Goal: Task Accomplishment & Management: Manage account settings

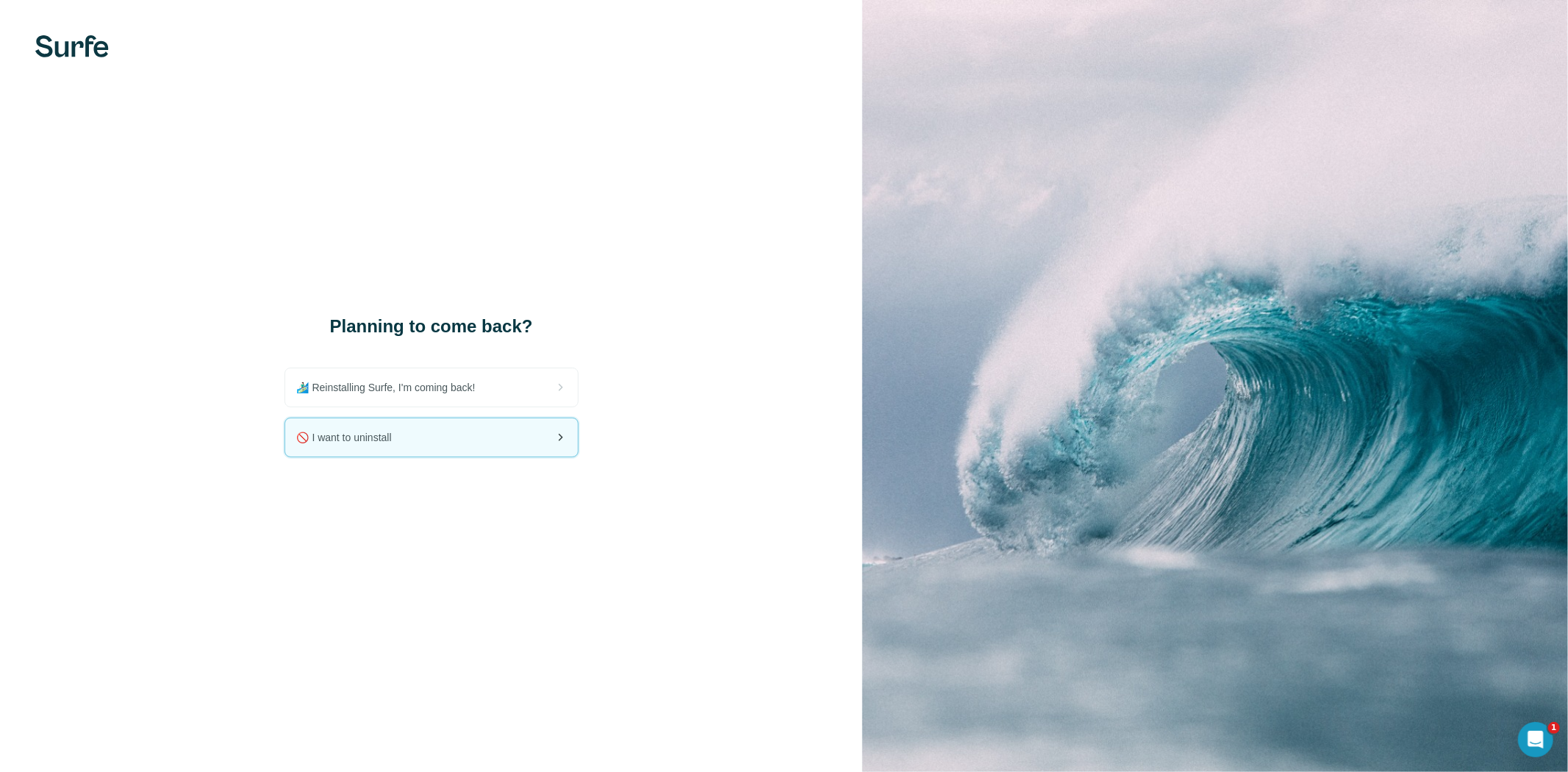
click at [423, 447] on div "🚫 I want to uninstall" at bounding box center [431, 437] width 292 height 38
